Goal: Task Accomplishment & Management: Use online tool/utility

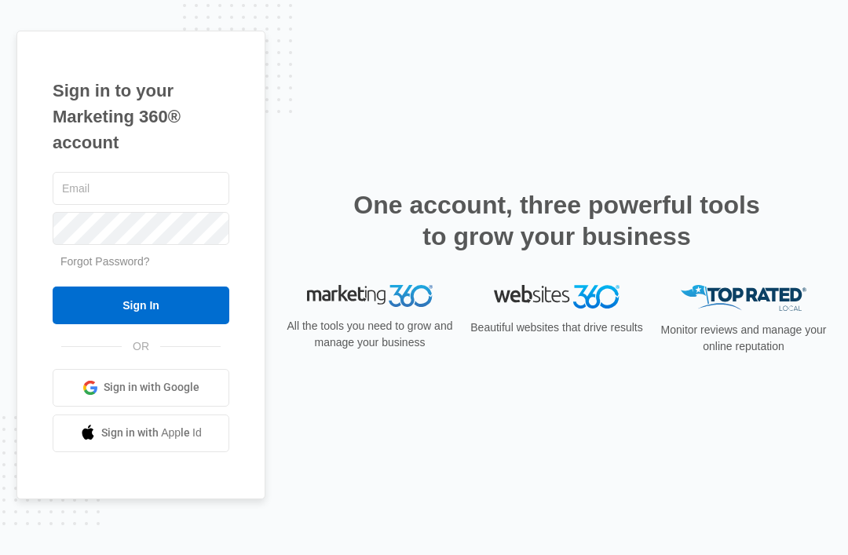
click at [79, 205] on input "text" at bounding box center [141, 188] width 177 height 33
type input "[EMAIL_ADDRESS][DOMAIN_NAME]"
click at [141, 324] on input "Sign In" at bounding box center [141, 306] width 177 height 38
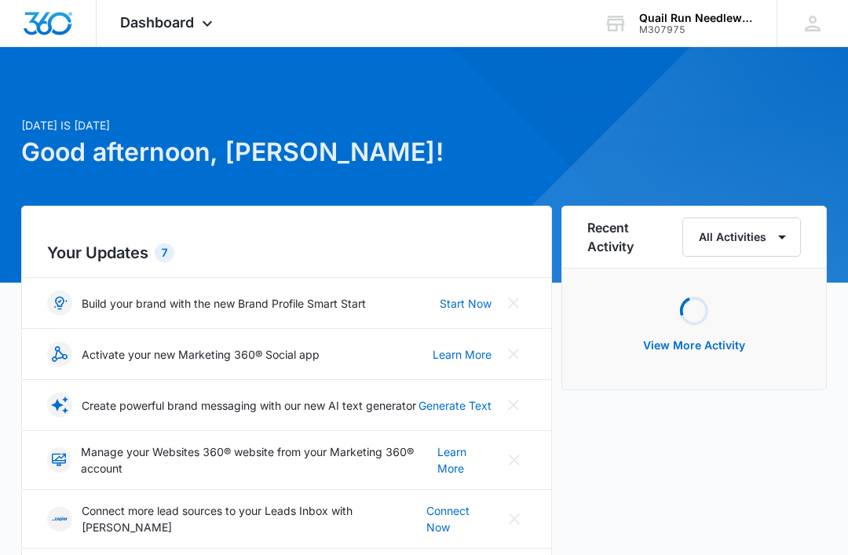
click at [201, 32] on icon at bounding box center [207, 23] width 19 height 19
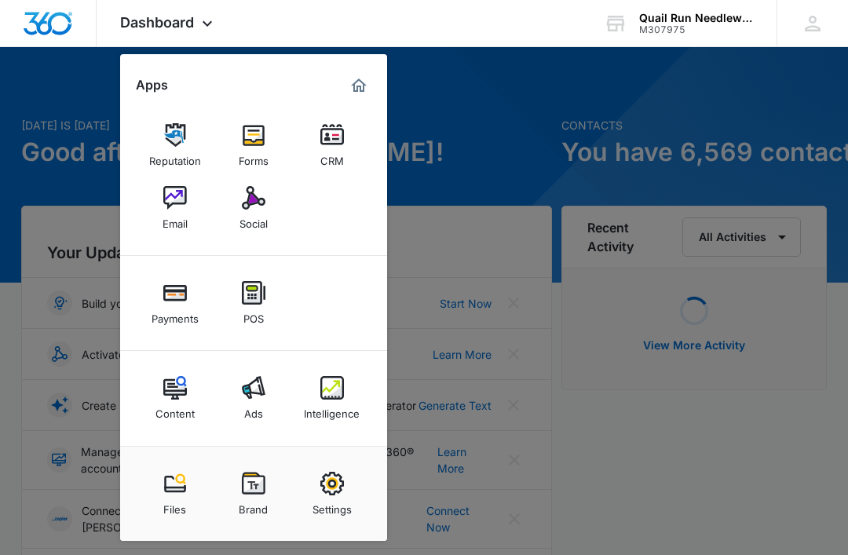
click at [254, 208] on img at bounding box center [254, 198] width 24 height 24
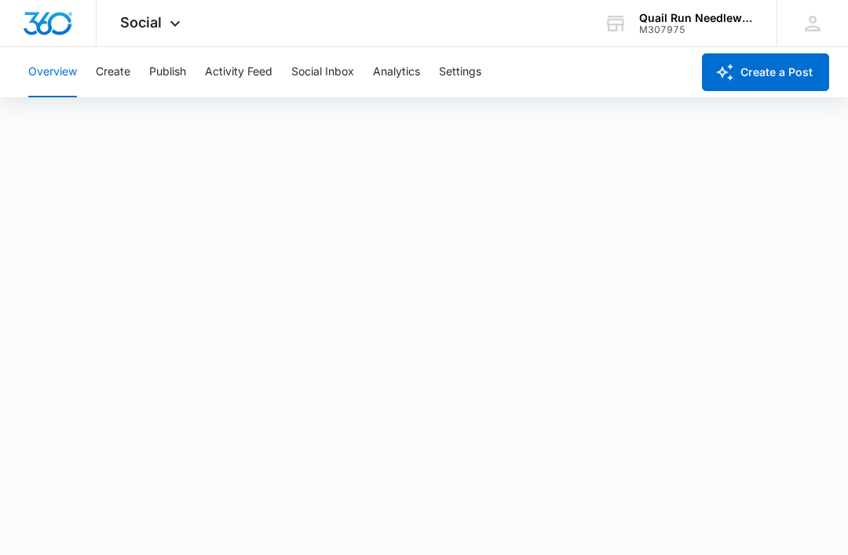
click at [128, 74] on button "Create" at bounding box center [113, 72] width 35 height 50
